Goal: Task Accomplishment & Management: Complete application form

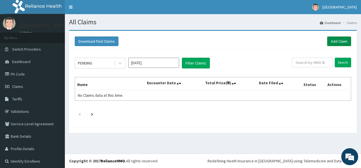
click at [332, 40] on link "Add Claim" at bounding box center [339, 41] width 24 height 10
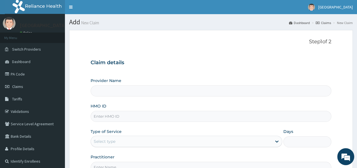
type input "[GEOGRAPHIC_DATA]"
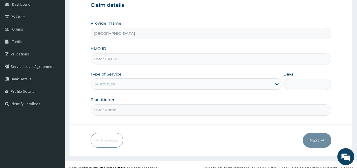
scroll to position [64, 0]
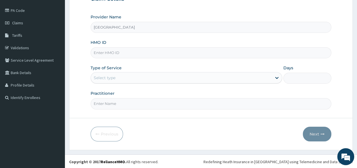
click at [154, 54] on input "HMO ID" at bounding box center [211, 52] width 241 height 11
type input "CYA/10790/A"
click at [135, 76] on div "Select type" at bounding box center [181, 77] width 181 height 9
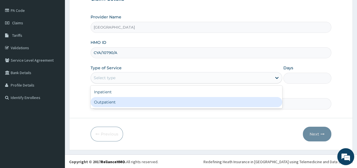
click at [128, 102] on div "Outpatient" at bounding box center [187, 102] width 192 height 10
type input "1"
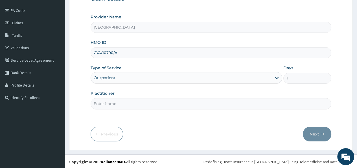
click at [128, 103] on input "Practitioner" at bounding box center [211, 103] width 241 height 11
type input "d"
type input "Dr [PERSON_NAME]"
click at [314, 134] on button "Next" at bounding box center [317, 133] width 29 height 15
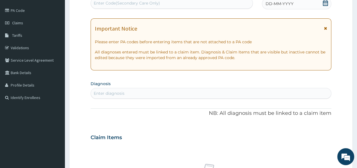
click at [326, 29] on icon at bounding box center [325, 28] width 3 height 4
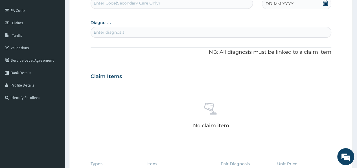
click at [325, 3] on icon at bounding box center [326, 3] width 6 height 6
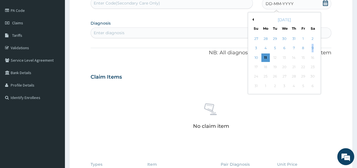
click at [312, 47] on div "9" at bounding box center [312, 48] width 8 height 8
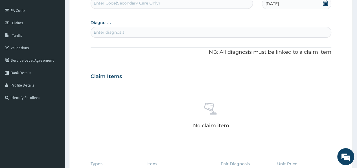
click at [168, 31] on div "Enter diagnosis" at bounding box center [211, 32] width 240 height 9
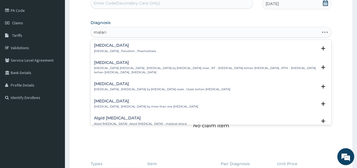
type input "[MEDICAL_DATA]"
click at [106, 47] on h4 "[MEDICAL_DATA]" at bounding box center [125, 45] width 62 height 4
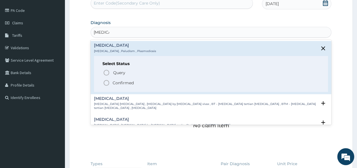
click at [106, 82] on icon "status option filled" at bounding box center [106, 82] width 7 height 7
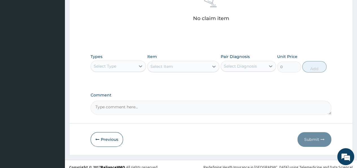
scroll to position [178, 0]
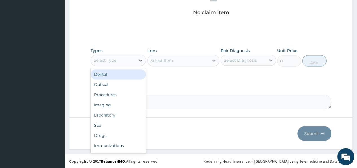
click at [140, 60] on icon at bounding box center [140, 60] width 3 height 2
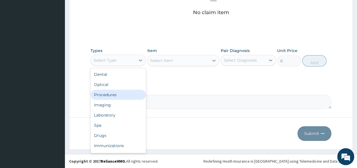
click at [118, 92] on div "Procedures" at bounding box center [118, 94] width 55 height 10
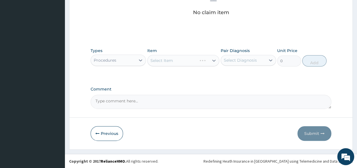
click at [210, 62] on div "Select Item" at bounding box center [183, 60] width 72 height 11
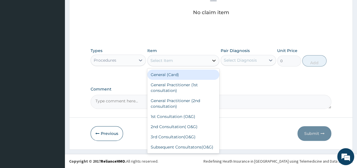
click at [213, 61] on icon at bounding box center [214, 61] width 6 height 6
click at [199, 74] on div "General (Card)" at bounding box center [183, 74] width 72 height 10
type input "500"
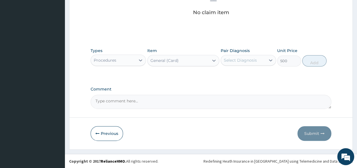
click at [242, 57] on div "Select Diagnosis" at bounding box center [240, 60] width 33 height 6
click at [237, 75] on label "[MEDICAL_DATA]" at bounding box center [247, 74] width 35 height 6
checkbox input "true"
click at [307, 60] on button "Add" at bounding box center [314, 60] width 24 height 11
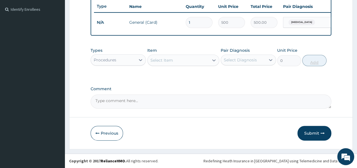
scroll to position [155, 0]
click at [213, 61] on icon at bounding box center [214, 60] width 6 height 6
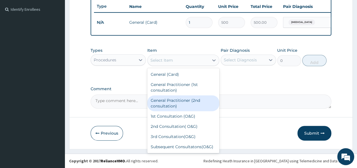
click at [181, 98] on div "General Practitioner (2nd consultation)" at bounding box center [183, 103] width 72 height 16
type input "800"
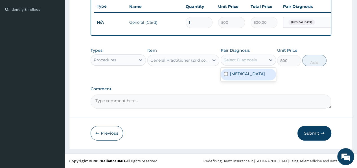
click at [240, 60] on div "Select Diagnosis" at bounding box center [240, 60] width 33 height 6
click at [238, 75] on label "[MEDICAL_DATA]" at bounding box center [247, 74] width 35 height 6
checkbox input "true"
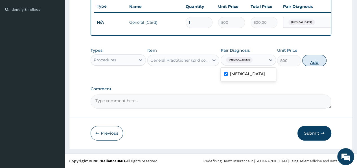
click at [307, 58] on button "Add" at bounding box center [314, 60] width 24 height 11
type input "0"
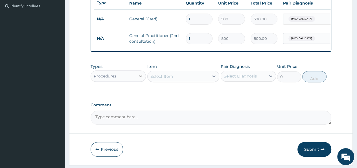
click at [140, 79] on icon at bounding box center [141, 76] width 6 height 6
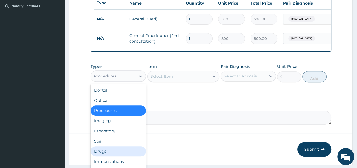
click at [104, 154] on div "Drugs" at bounding box center [118, 151] width 55 height 10
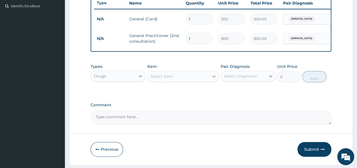
click at [213, 79] on icon at bounding box center [214, 76] width 6 height 6
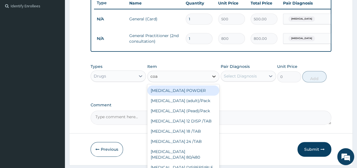
type input "[PERSON_NAME]"
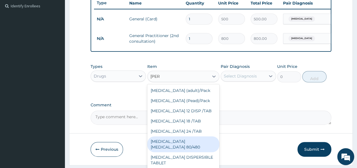
click at [187, 145] on div "[MEDICAL_DATA] [MEDICAL_DATA] 80/480" at bounding box center [183, 144] width 72 height 16
type input "866.25"
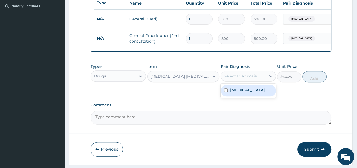
click at [253, 78] on div "Select Diagnosis" at bounding box center [240, 76] width 33 height 6
click at [245, 95] on div "[MEDICAL_DATA]" at bounding box center [248, 91] width 55 height 12
checkbox input "true"
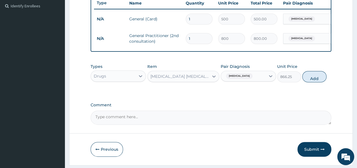
click at [307, 79] on button "Add" at bounding box center [314, 76] width 24 height 11
type input "0"
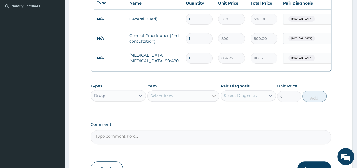
click at [214, 99] on icon at bounding box center [214, 96] width 6 height 6
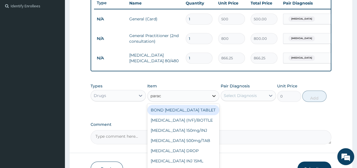
type input "parace"
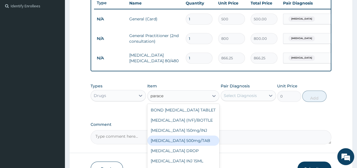
click at [197, 145] on div "[MEDICAL_DATA] 500mg/TAB" at bounding box center [183, 140] width 72 height 10
type input "5.25"
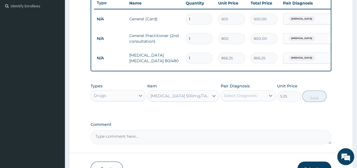
click at [253, 98] on div "Select Diagnosis" at bounding box center [240, 96] width 33 height 6
click at [248, 113] on div "[MEDICAL_DATA]" at bounding box center [248, 110] width 55 height 12
checkbox input "true"
click at [306, 98] on button "Add" at bounding box center [314, 95] width 24 height 11
type input "0"
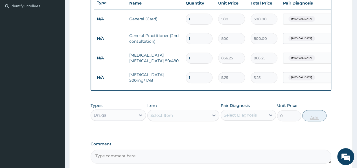
type input "19"
type input "99.75"
type input "1"
type input "5.25"
type input "18"
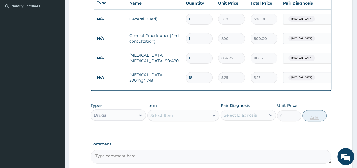
type input "94.50"
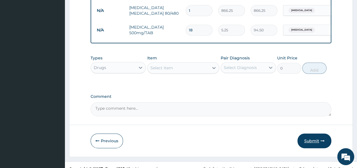
type input "18"
click at [312, 143] on button "Submit" at bounding box center [315, 140] width 34 height 15
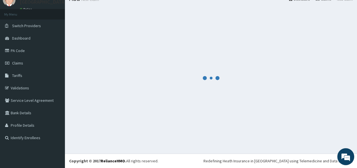
scroll to position [202, 0]
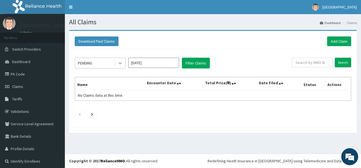
click at [119, 63] on icon at bounding box center [120, 63] width 6 height 6
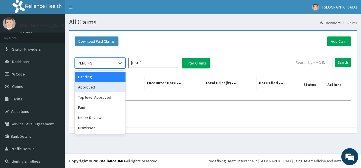
click at [105, 87] on div "Approved" at bounding box center [100, 87] width 51 height 10
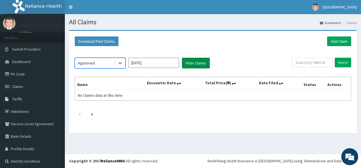
click at [193, 62] on button "Filter Claims" at bounding box center [196, 63] width 28 height 11
